Goal: Browse casually: Explore the website without a specific task or goal

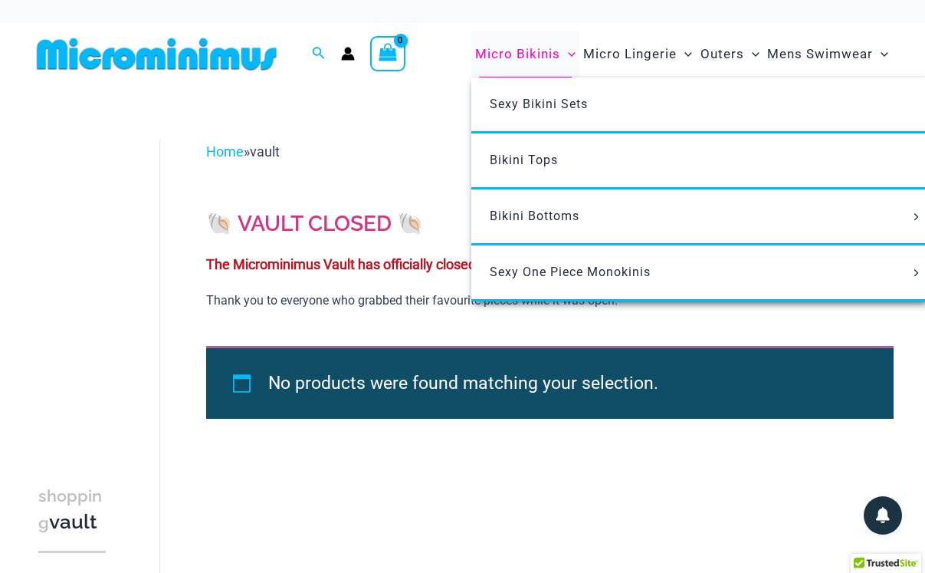
click at [526, 55] on span "Micro Bikinis" at bounding box center [517, 54] width 85 height 39
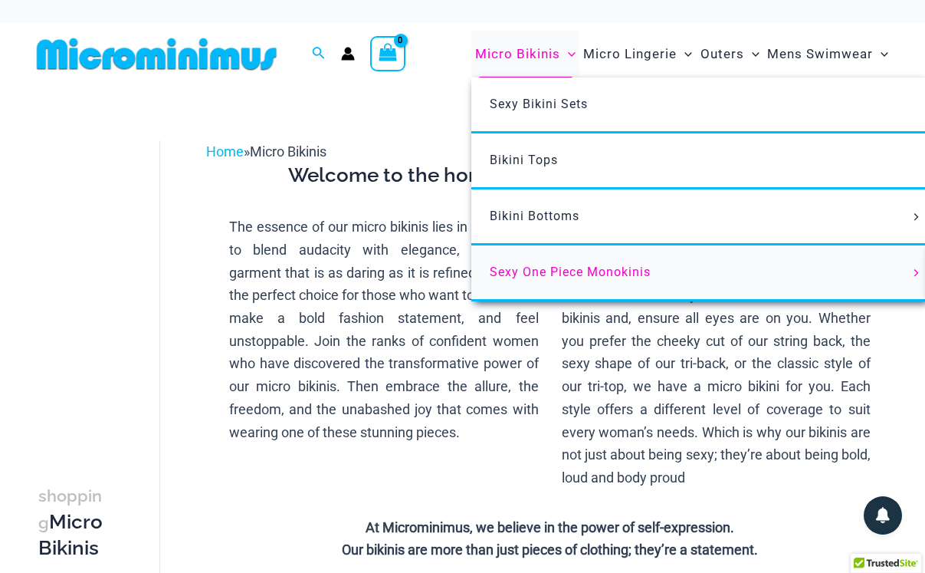
click at [539, 272] on span "Sexy One Piece Monokinis" at bounding box center [570, 272] width 161 height 15
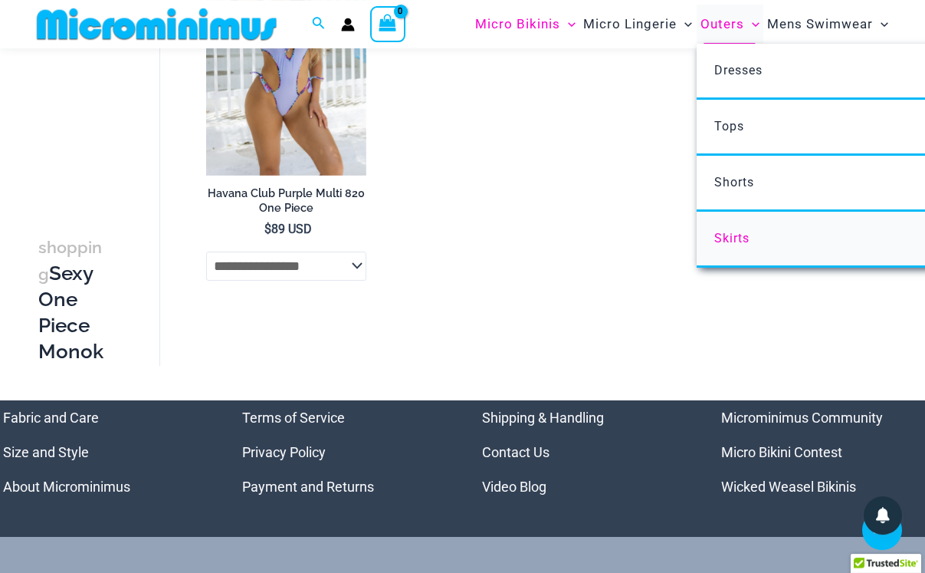
scroll to position [3219, 0]
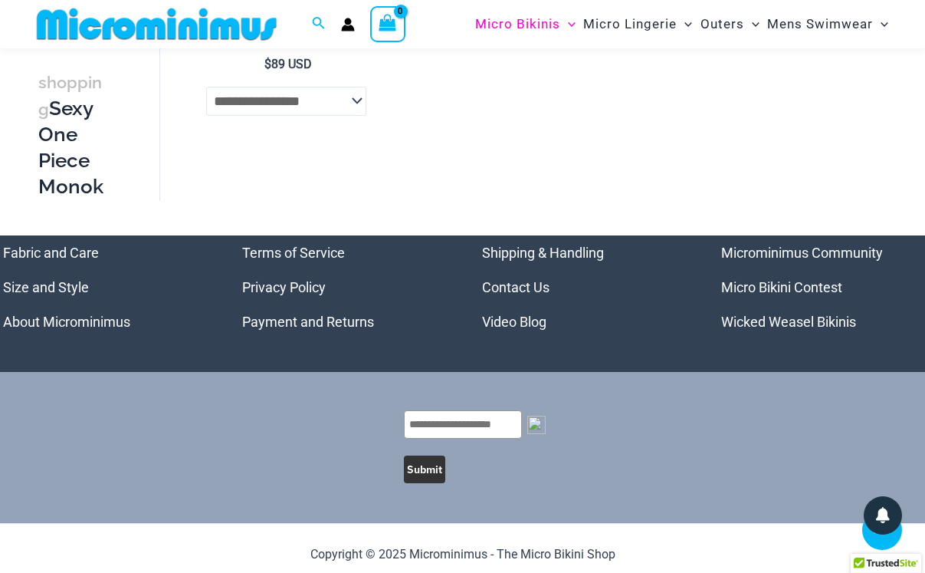
click at [787, 279] on link "Micro Bikini Contest" at bounding box center [781, 287] width 121 height 16
